Goal: Task Accomplishment & Management: Use online tool/utility

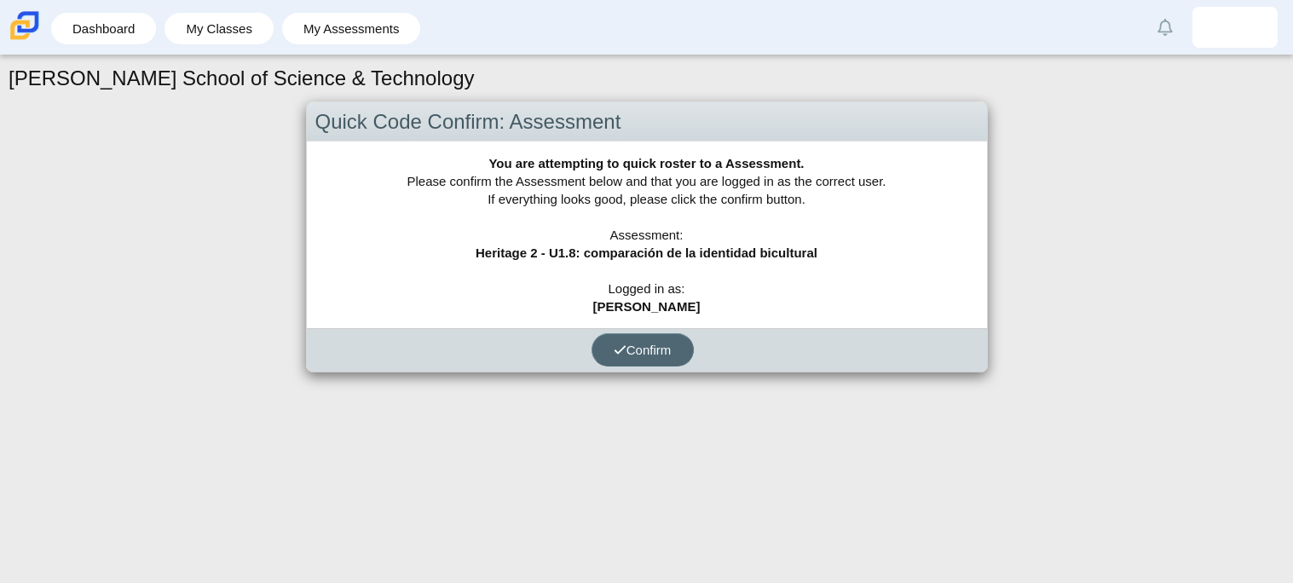
click at [657, 348] on span "Confirm" at bounding box center [643, 350] width 58 height 14
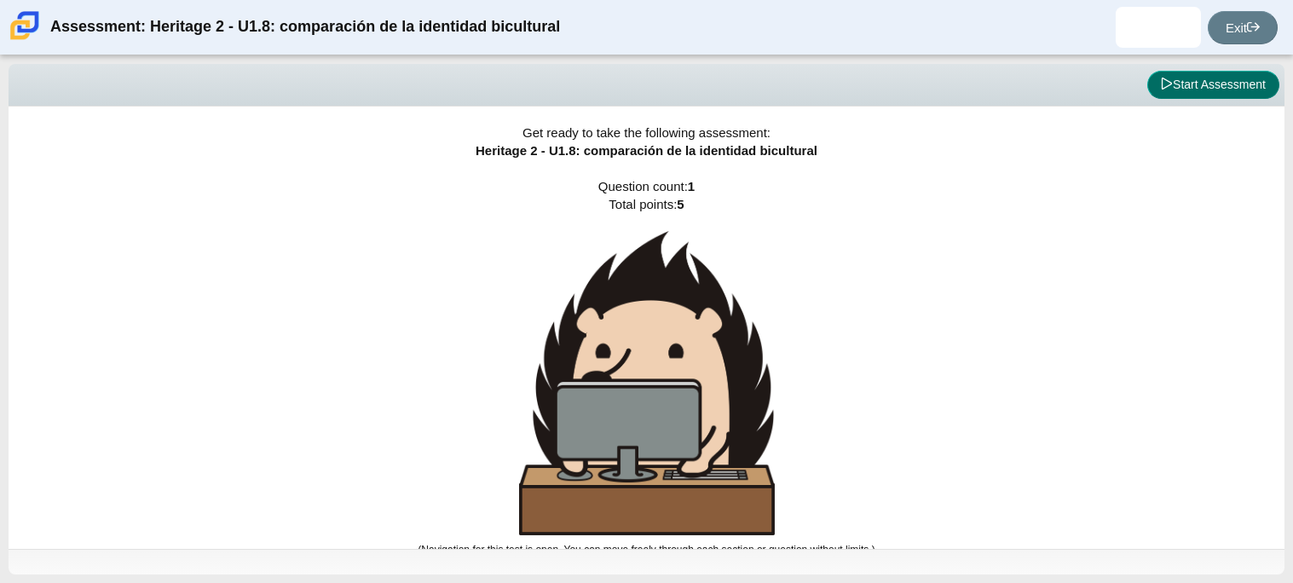
click at [1202, 84] on button "Start Assessment" at bounding box center [1213, 85] width 132 height 29
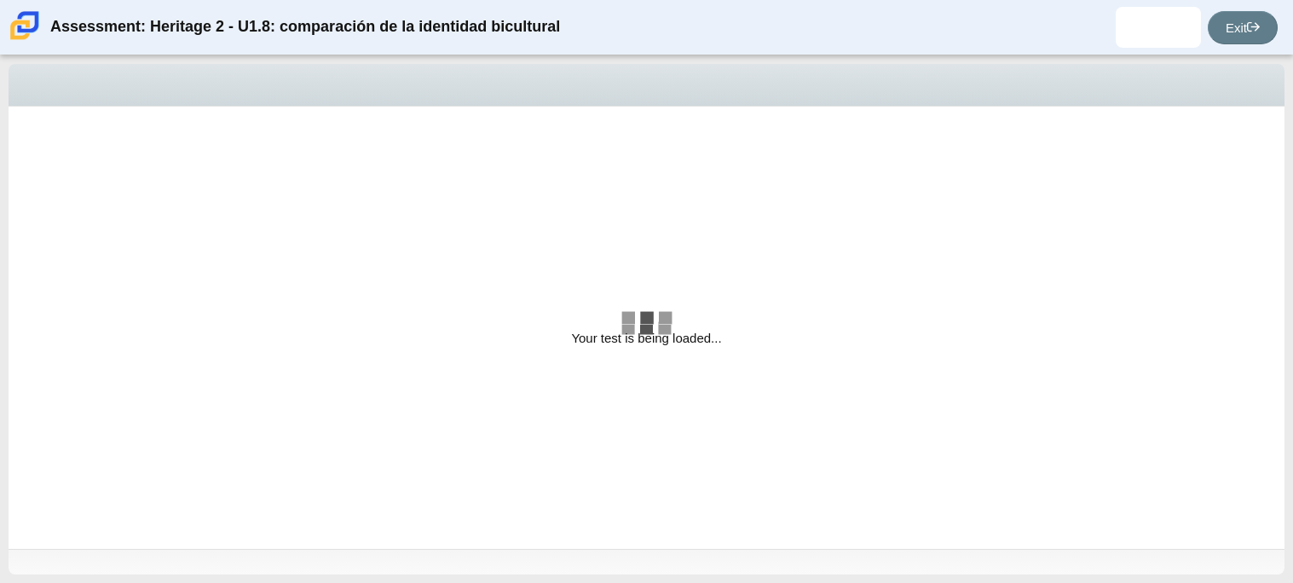
select select "3d3024f6-a892-4ba5-b2e4-c6acecfbc936"
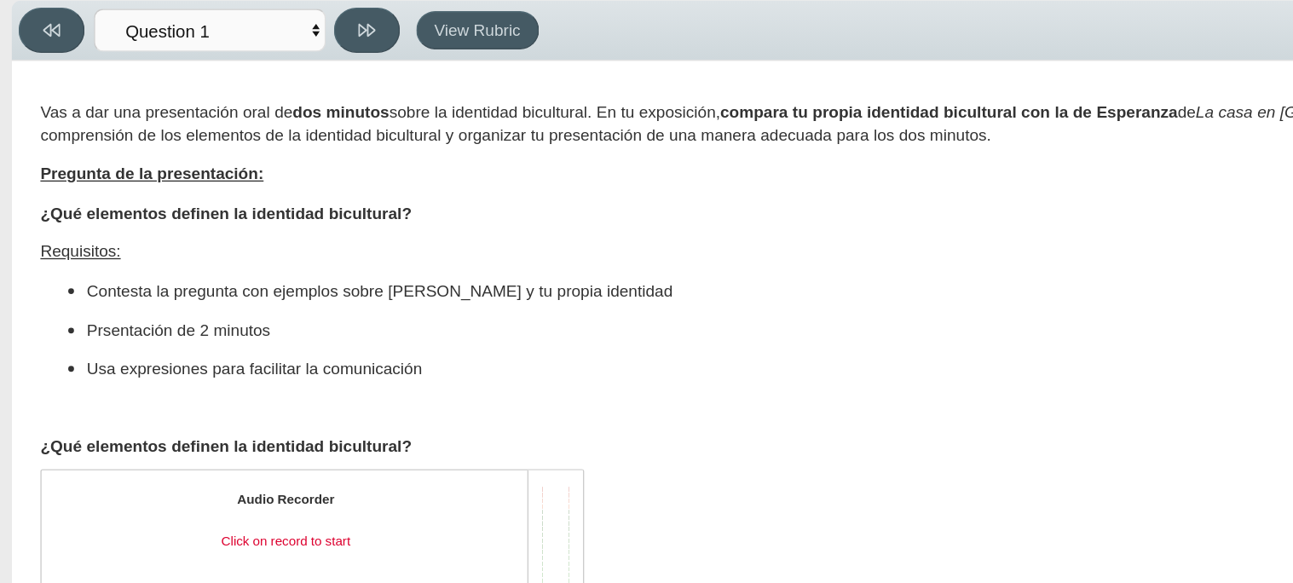
scroll to position [27, 0]
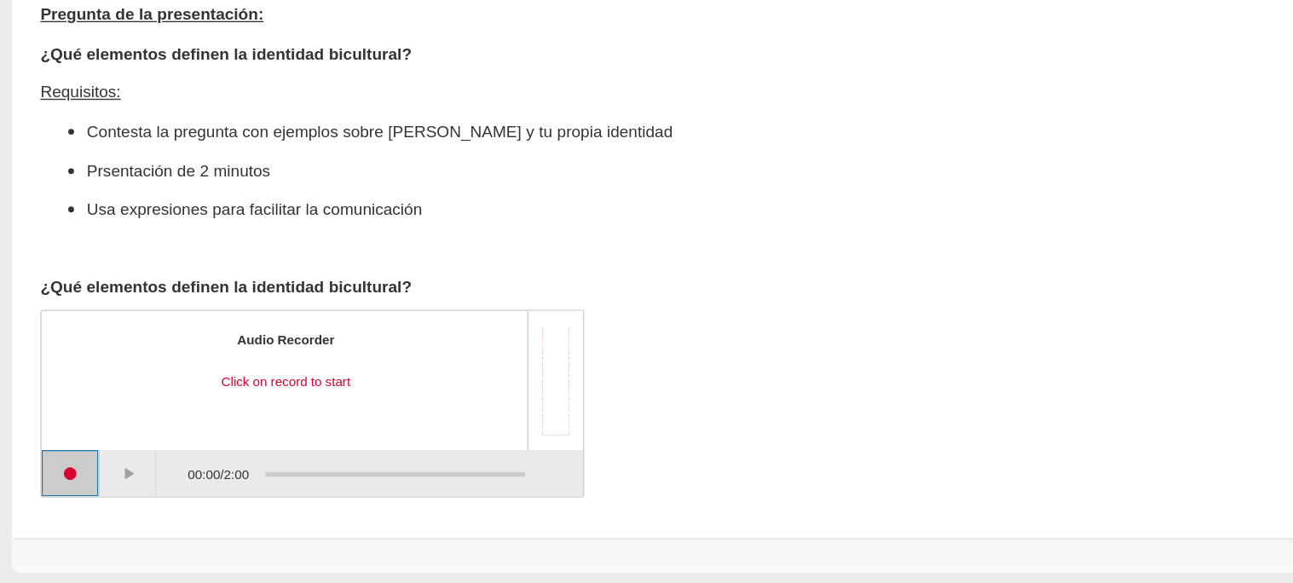
click at [42, 506] on button "Start recording" at bounding box center [52, 501] width 43 height 34
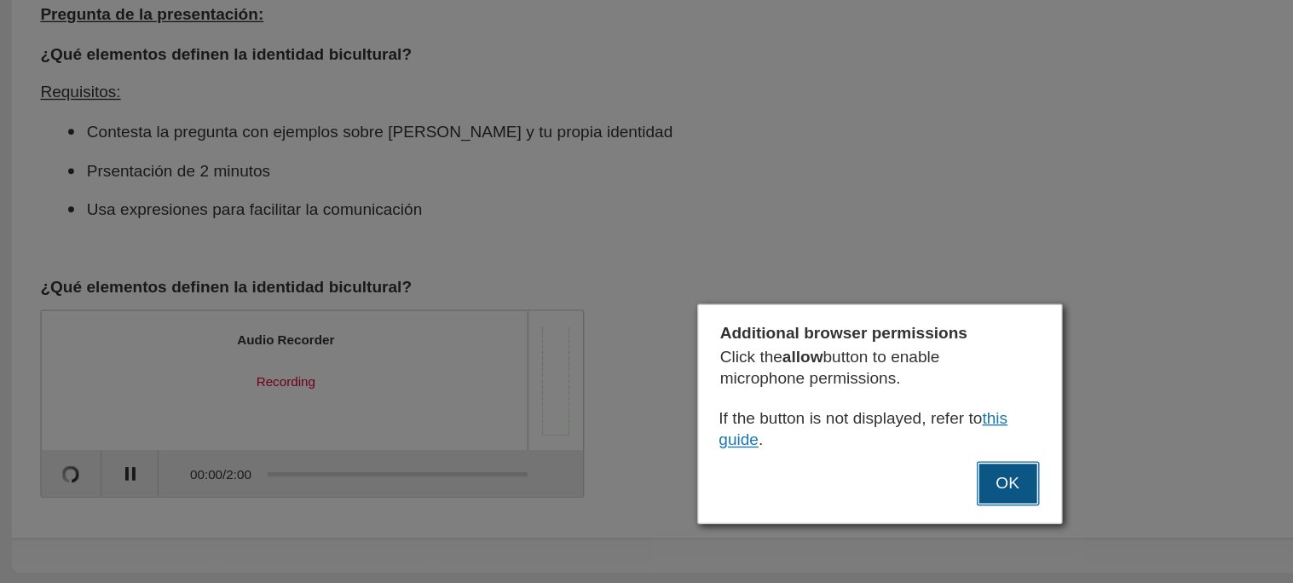
click at [732, 516] on button "OK" at bounding box center [741, 509] width 46 height 32
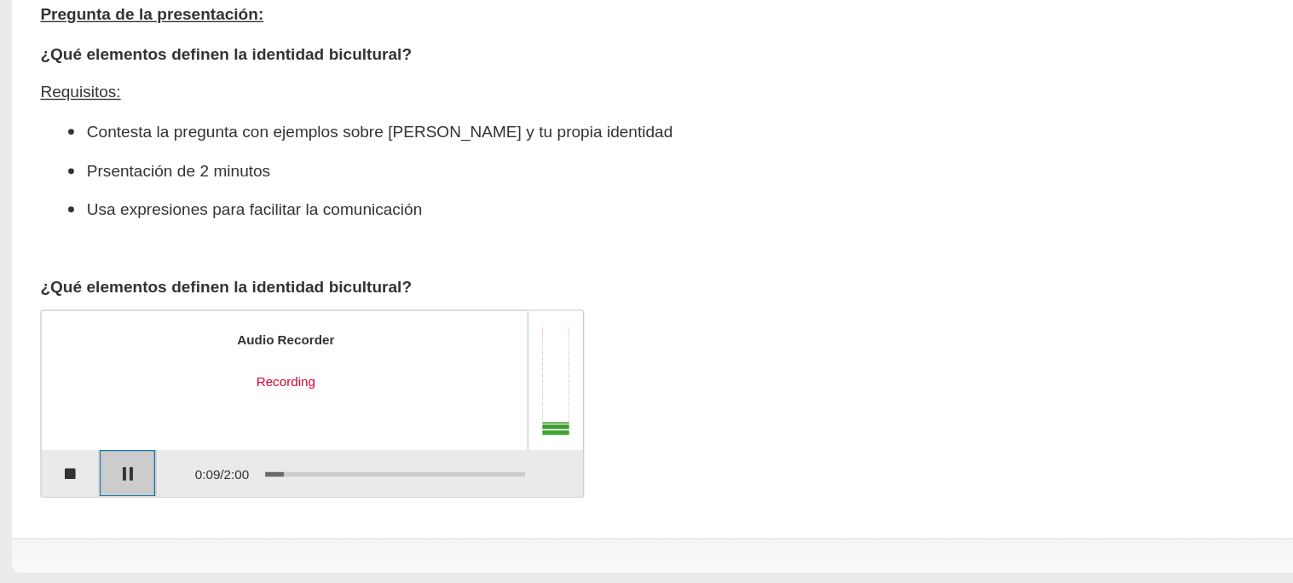
click at [90, 509] on button "Pause" at bounding box center [94, 501] width 43 height 34
click at [224, 438] on div "Recording paused" at bounding box center [210, 435] width 328 height 14
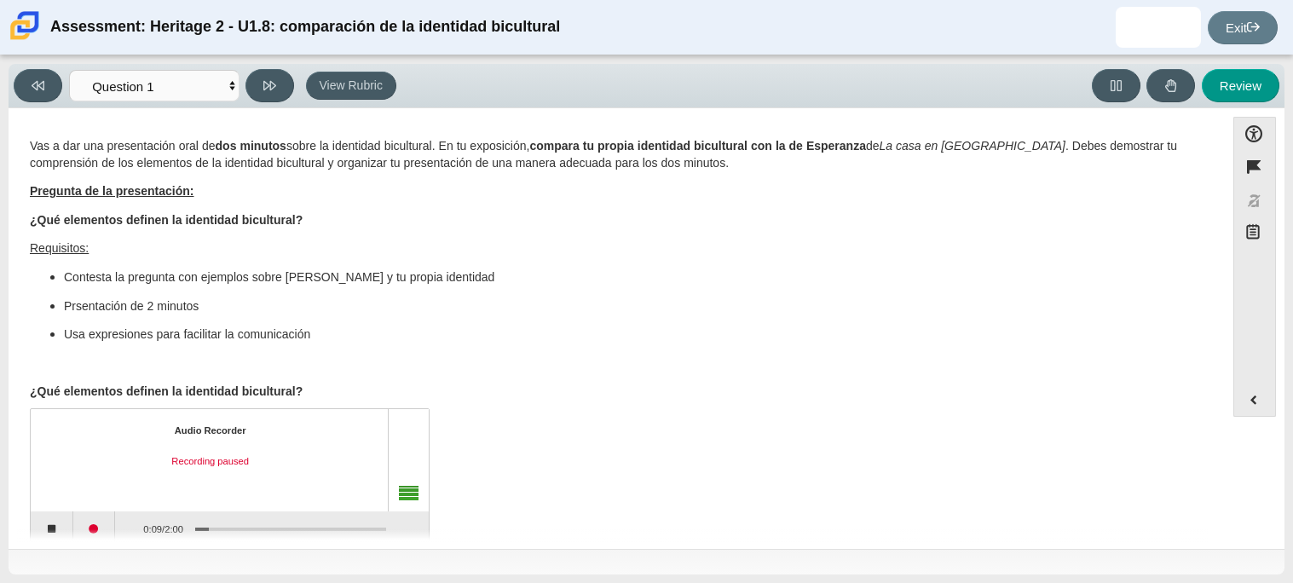
scroll to position [1, 0]
click at [92, 526] on button "Continue recording" at bounding box center [94, 528] width 43 height 34
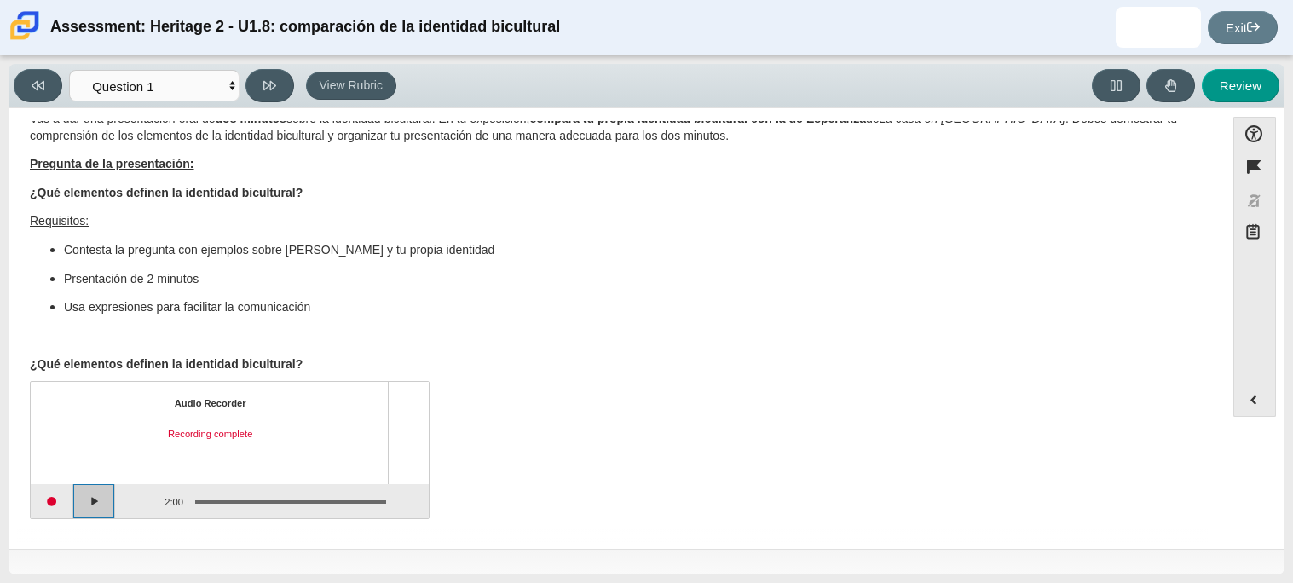
click at [101, 500] on button "Play" at bounding box center [94, 501] width 43 height 34
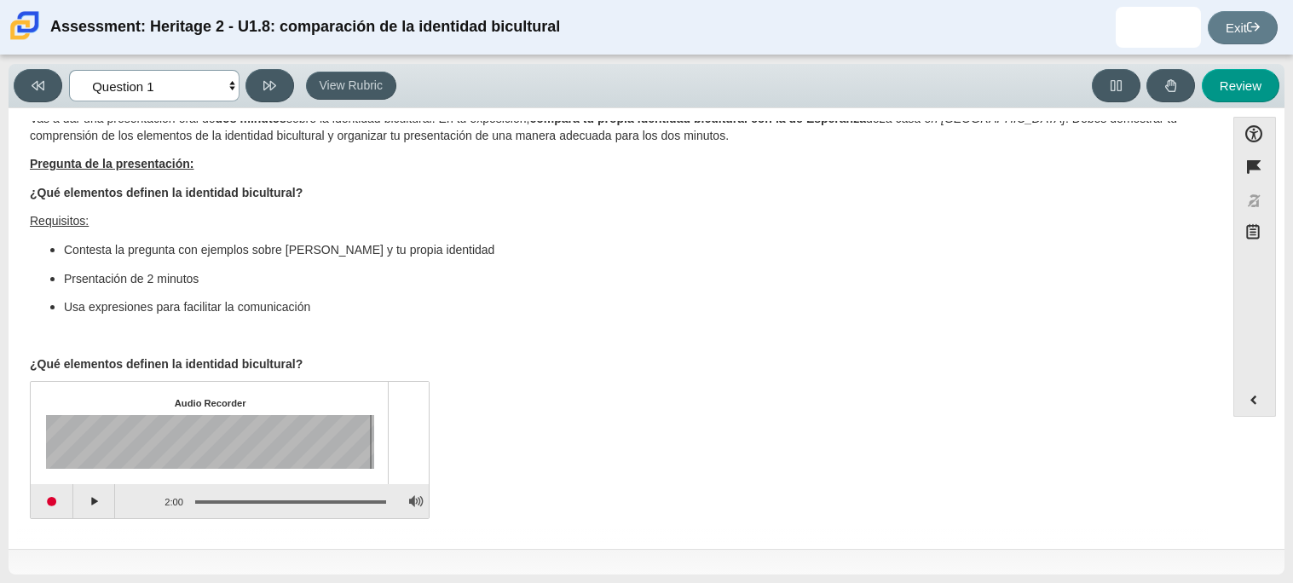
click at [187, 78] on select "Questions Question 1 Review Review Answers" at bounding box center [154, 86] width 170 height 32
click at [314, 198] on p "¿Qué elementos definen la identidad bicultural?" at bounding box center [617, 193] width 1174 height 17
click at [228, 424] on div "Assessment items" at bounding box center [209, 442] width 326 height 54
click at [212, 405] on div "Audio Recorder" at bounding box center [211, 404] width 72 height 14
click at [88, 435] on div "Assessment items" at bounding box center [209, 442] width 326 height 54
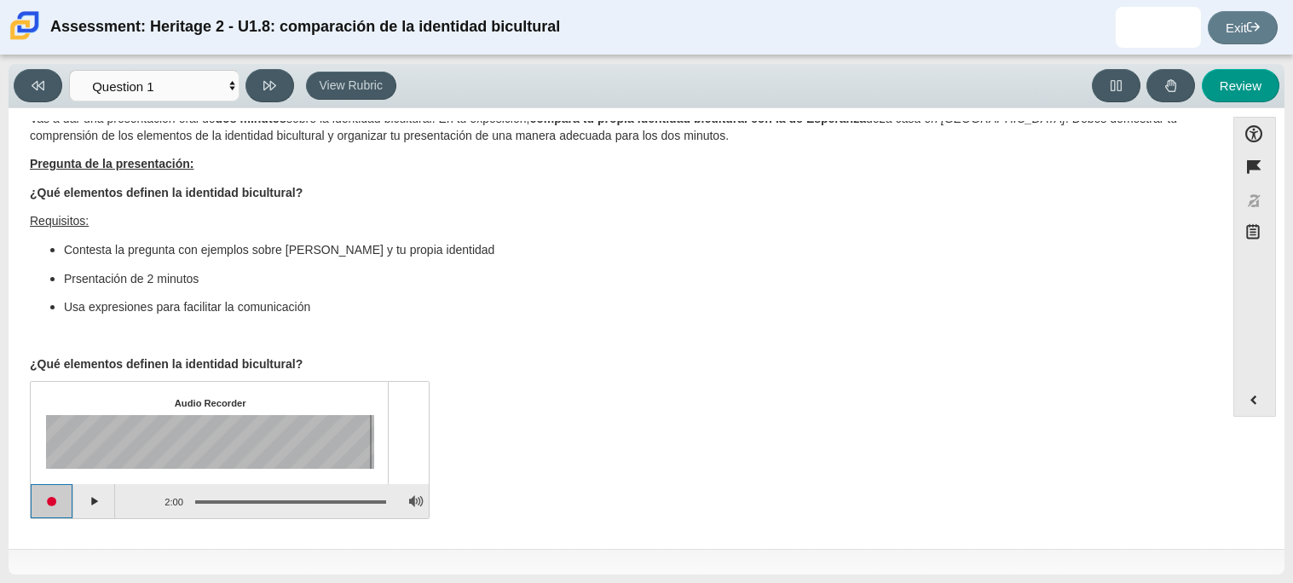
click at [54, 511] on button "Start recording" at bounding box center [52, 501] width 43 height 34
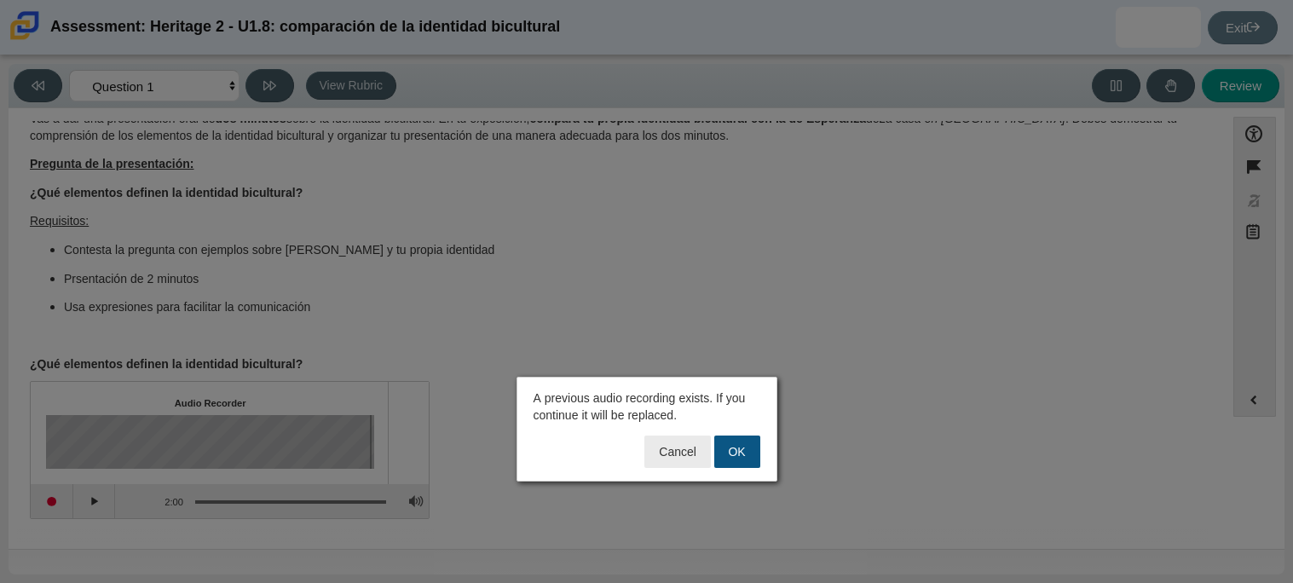
click at [738, 452] on button "OK" at bounding box center [737, 452] width 46 height 32
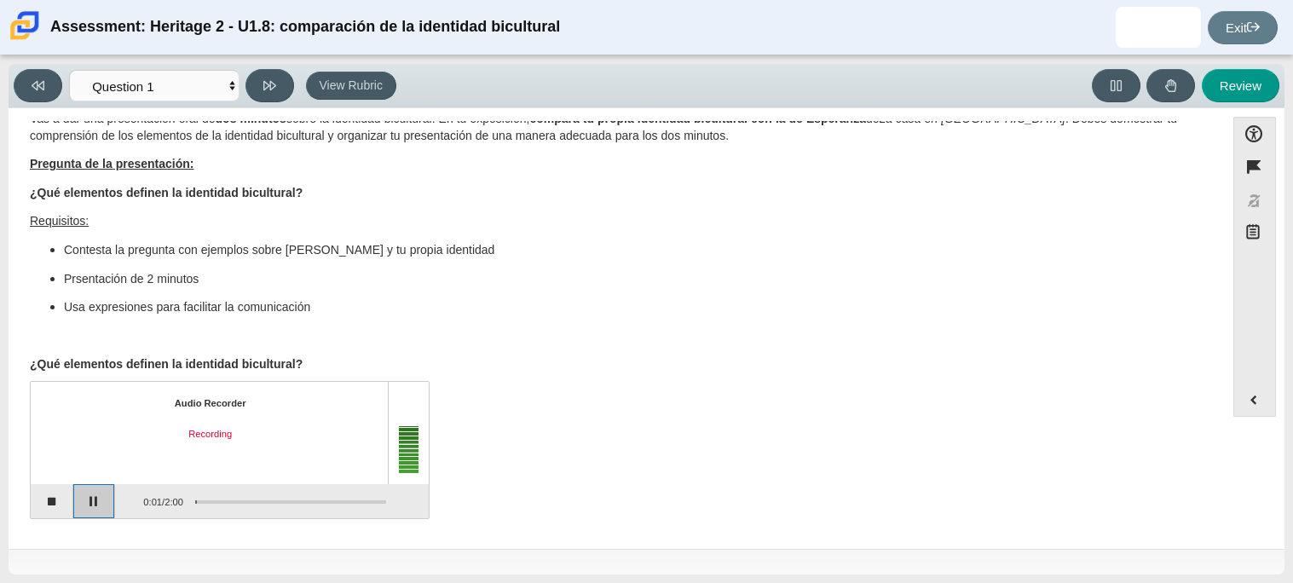
click at [97, 504] on button "Pause" at bounding box center [94, 501] width 43 height 34
